Goal: Information Seeking & Learning: Learn about a topic

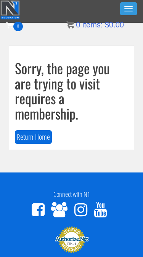
click at [125, 11] on span "button" at bounding box center [128, 11] width 8 height 1
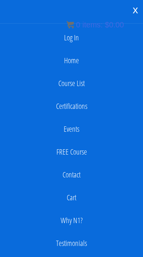
click at [72, 44] on link "Log In" at bounding box center [71, 37] width 135 height 15
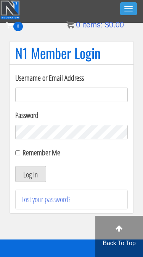
click at [82, 99] on input "Username or Email Address" at bounding box center [71, 95] width 112 height 14
type input "kaylee@kayleekfitness.com"
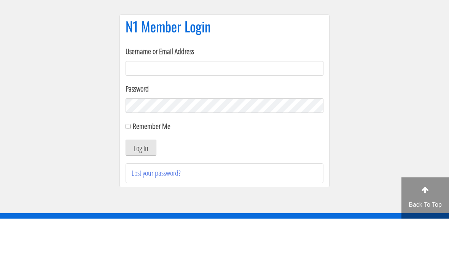
scroll to position [53, 0]
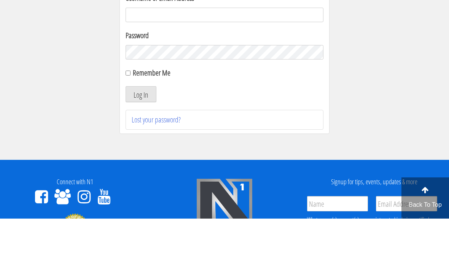
type input "kaylee@kayleekfitness.com"
click at [141, 148] on button "Log In" at bounding box center [141, 147] width 31 height 16
click at [138, 154] on button "Log In" at bounding box center [141, 147] width 31 height 16
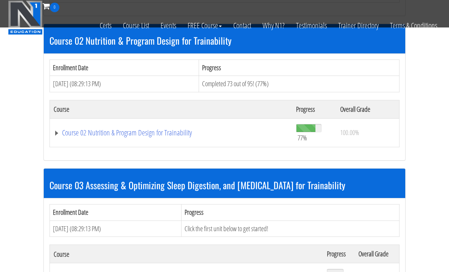
scroll to position [348, 0]
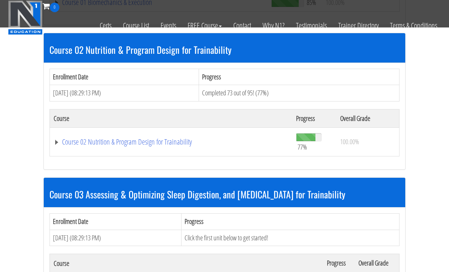
click at [168, 142] on link "Course 02 Nutrition & Program Design for Trainability" at bounding box center [171, 142] width 235 height 8
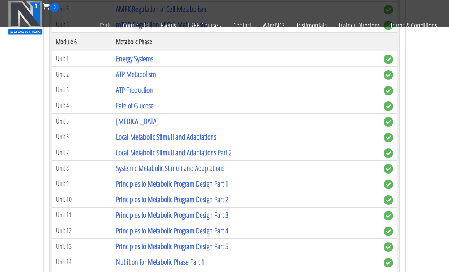
scroll to position [893, 0]
click at [213, 201] on link "Principles to Metabolic Program Design Part 2" at bounding box center [172, 199] width 112 height 10
